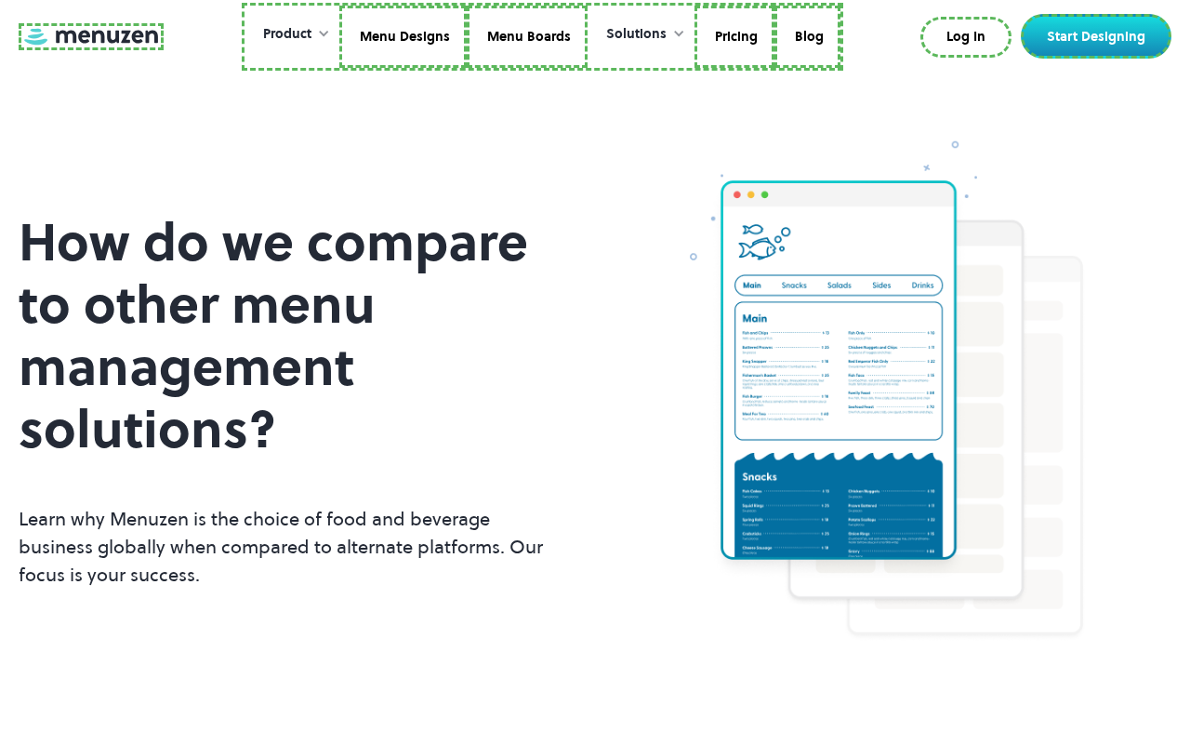
click at [88, 36] on link at bounding box center [91, 36] width 145 height 27
click at [402, 36] on link "Menu Designs" at bounding box center [400, 37] width 127 height 63
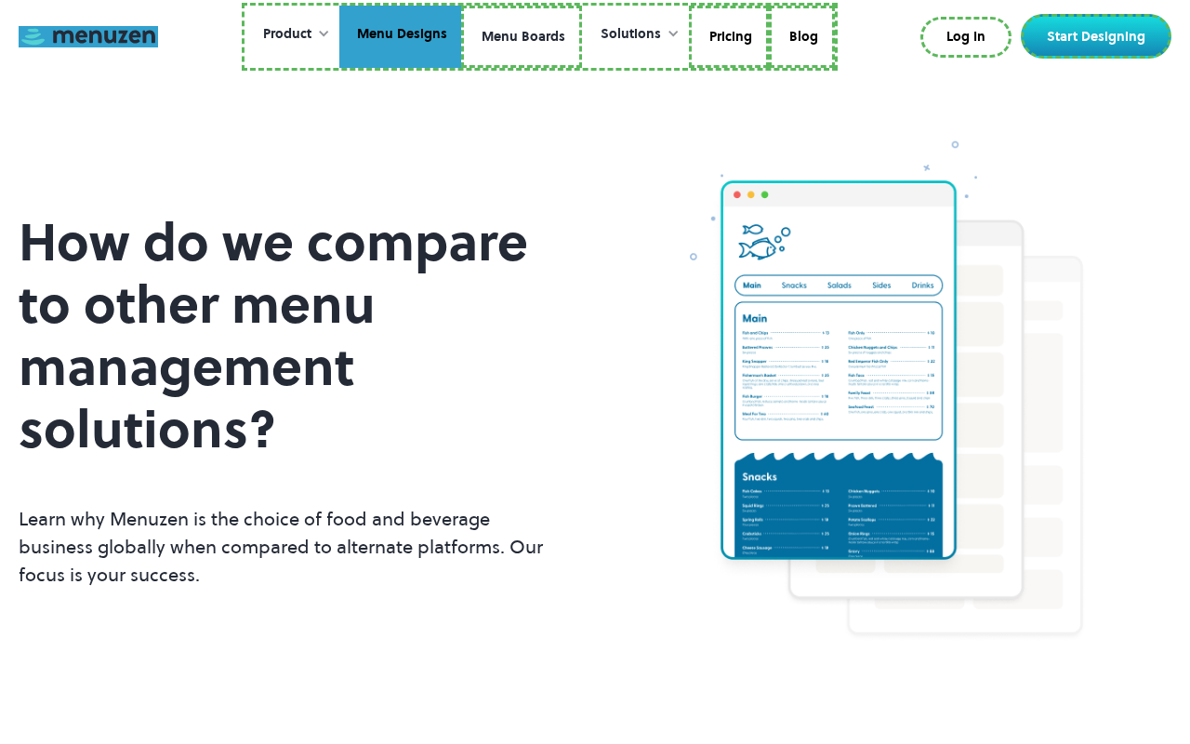
click at [521, 36] on link "Menu Boards" at bounding box center [521, 37] width 121 height 63
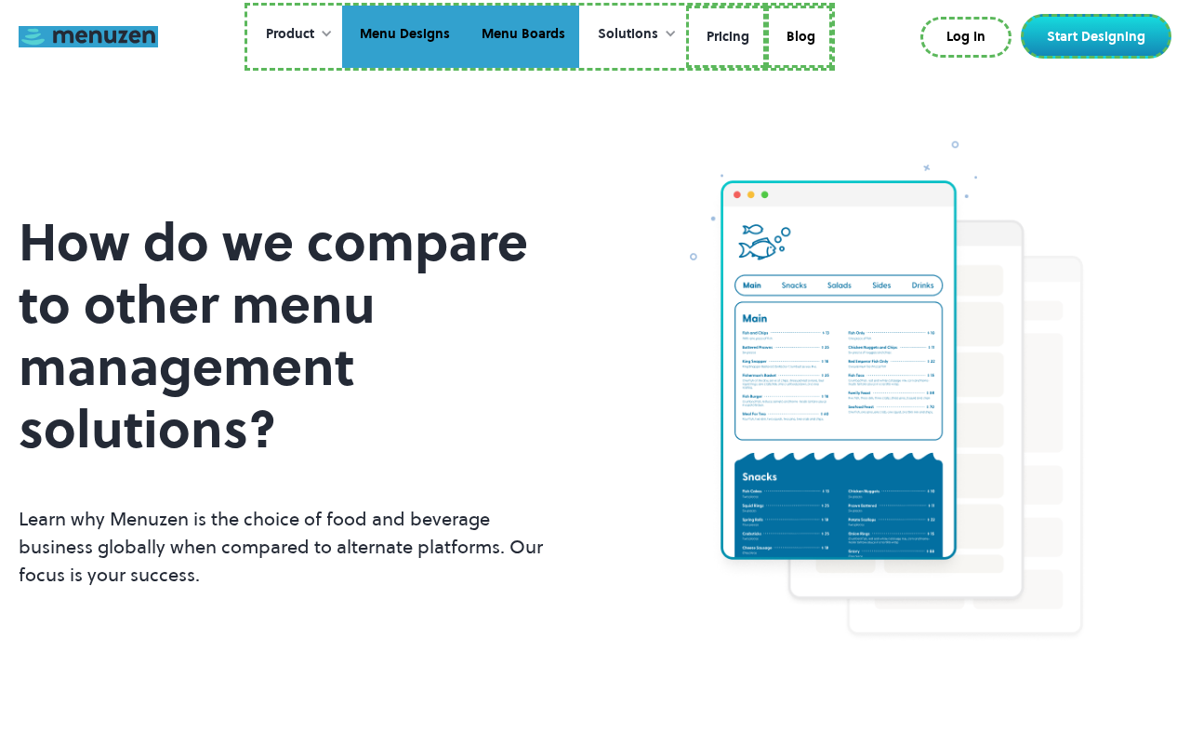
click at [724, 36] on link "Pricing" at bounding box center [726, 37] width 80 height 63
click at [796, 33] on link "Blog" at bounding box center [796, 37] width 66 height 63
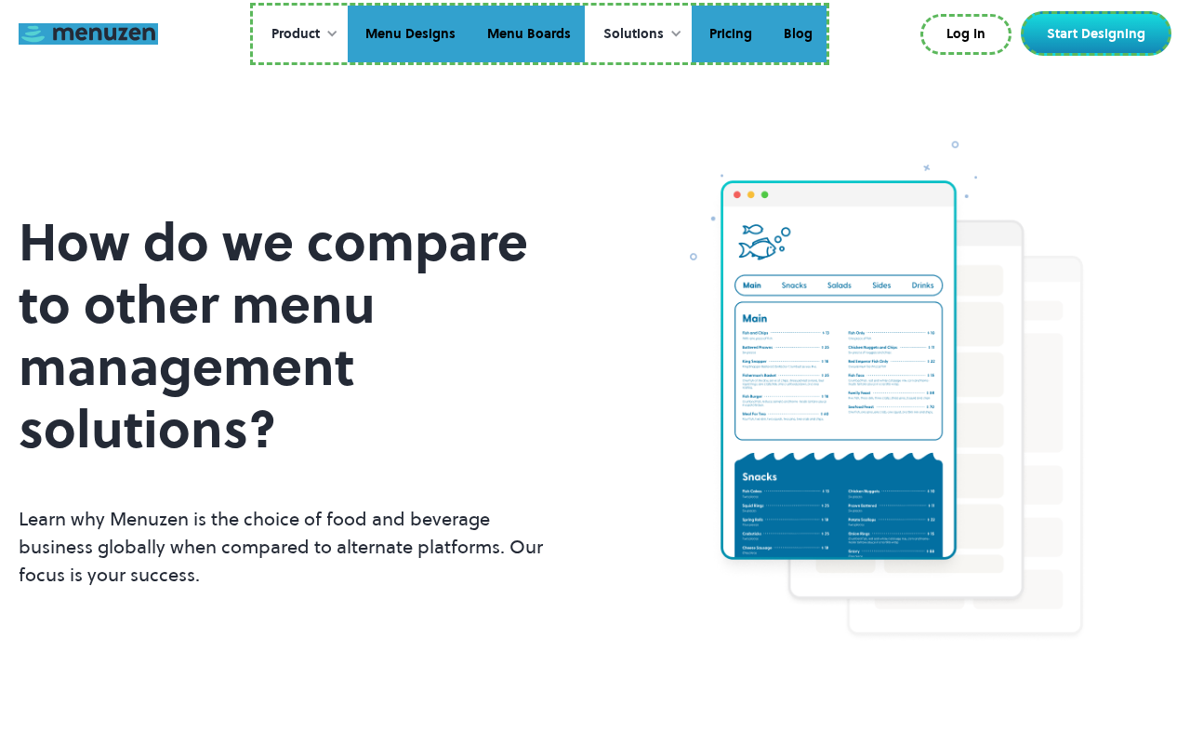
click at [970, 34] on link "Log In" at bounding box center [965, 34] width 91 height 41
click at [1100, 33] on link "Start Designing" at bounding box center [1096, 33] width 151 height 45
